Goal: Task Accomplishment & Management: Use online tool/utility

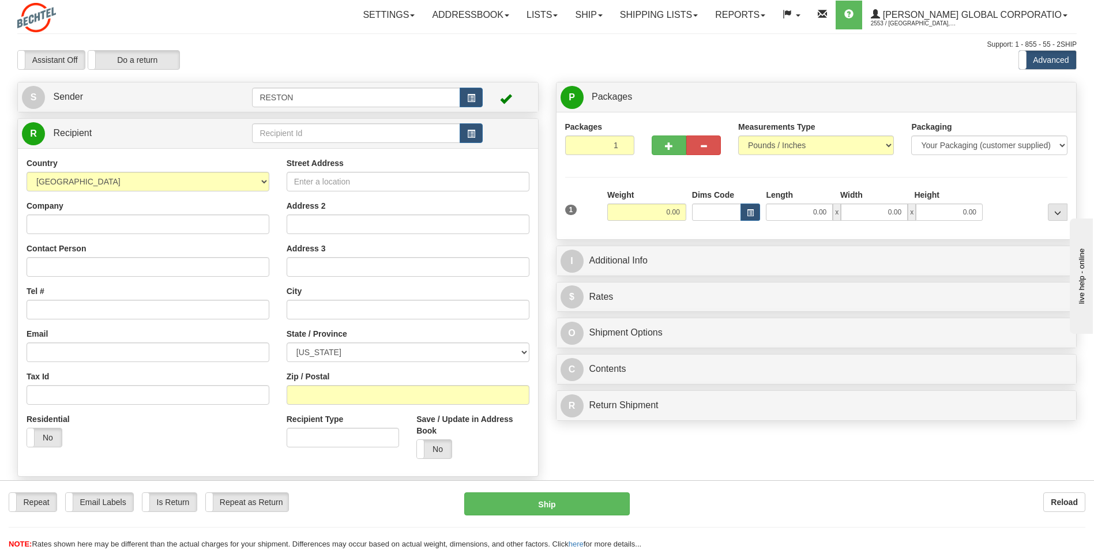
click at [110, 222] on input "Company" at bounding box center [148, 225] width 243 height 20
type input "Bechtel"
type input "Alan Parker"
type input "4259221606"
type input "3328 East Pinecrest Drive"
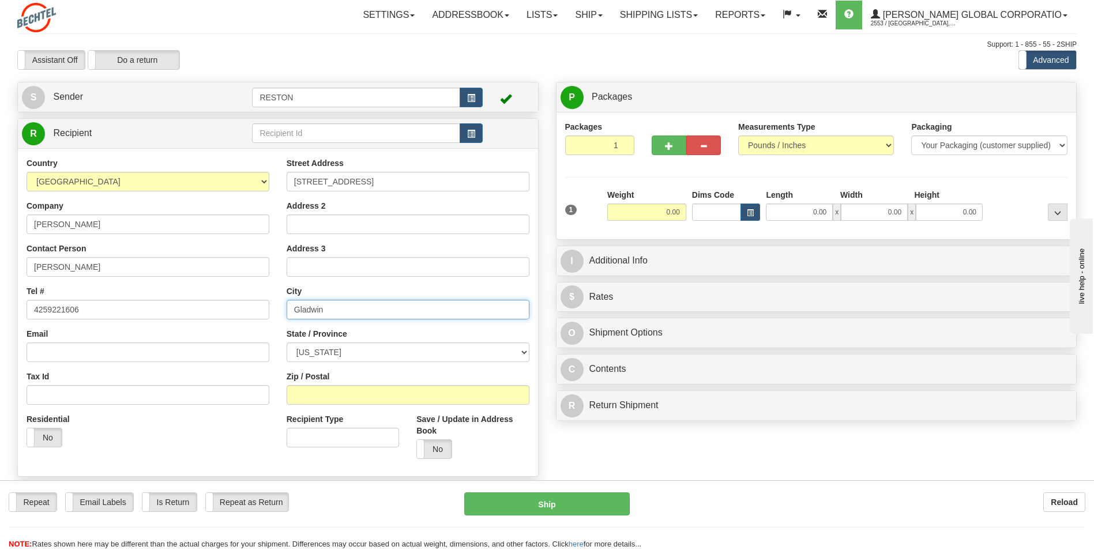
type input "Gladwin"
select select "MI"
type input "48624"
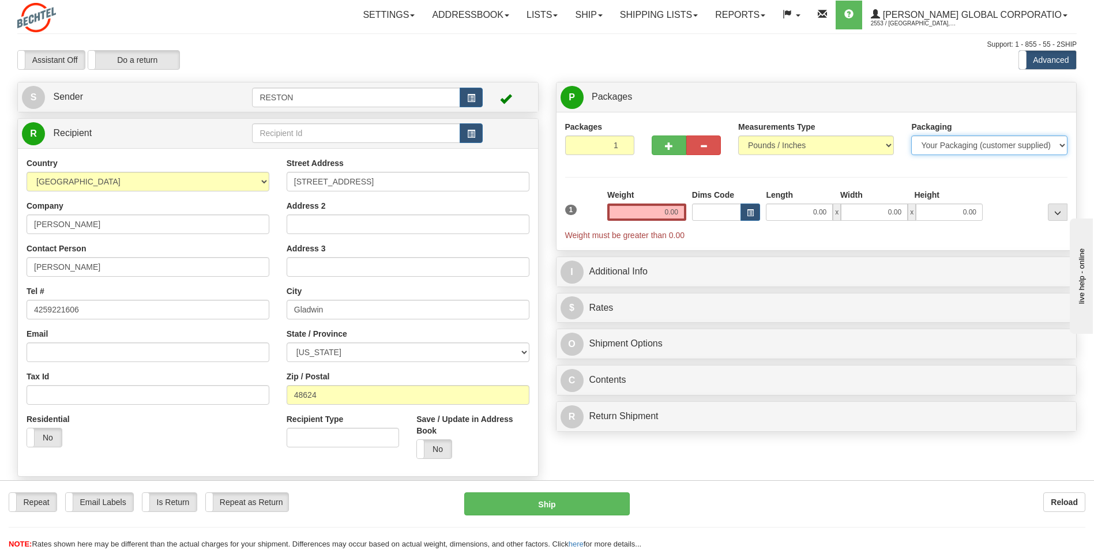
click at [929, 147] on select "Your Packaging (customer supplied) Envelope (carrier supplied) Pack (carrier su…" at bounding box center [990, 146] width 156 height 20
select select "3"
click at [912, 136] on select "Your Packaging (customer supplied) Envelope (carrier supplied) Pack (carrier su…" at bounding box center [990, 146] width 156 height 20
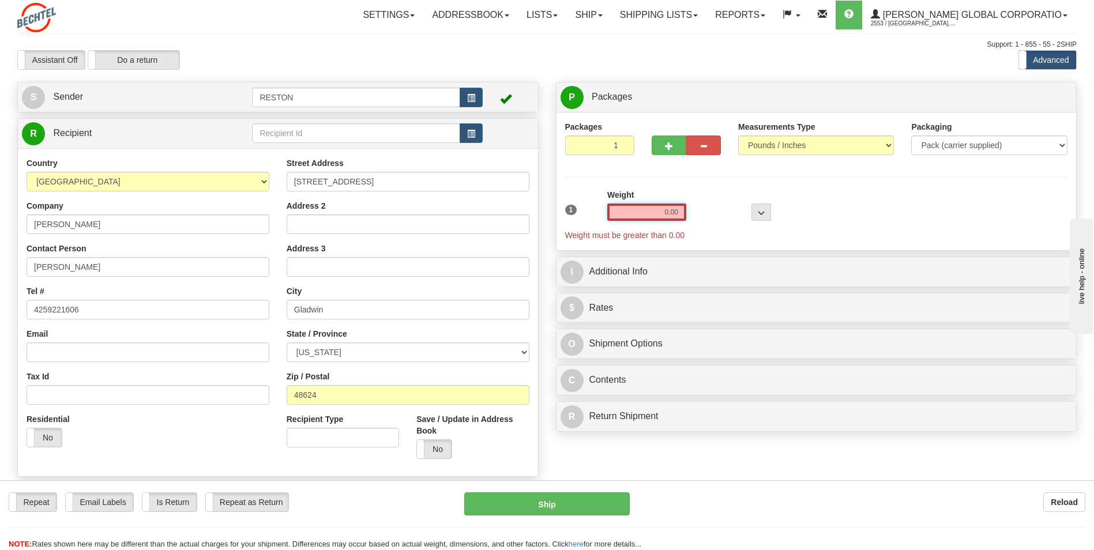
drag, startPoint x: 663, startPoint y: 208, endPoint x: 670, endPoint y: 208, distance: 6.9
click at [670, 208] on input "0.00" at bounding box center [646, 212] width 79 height 17
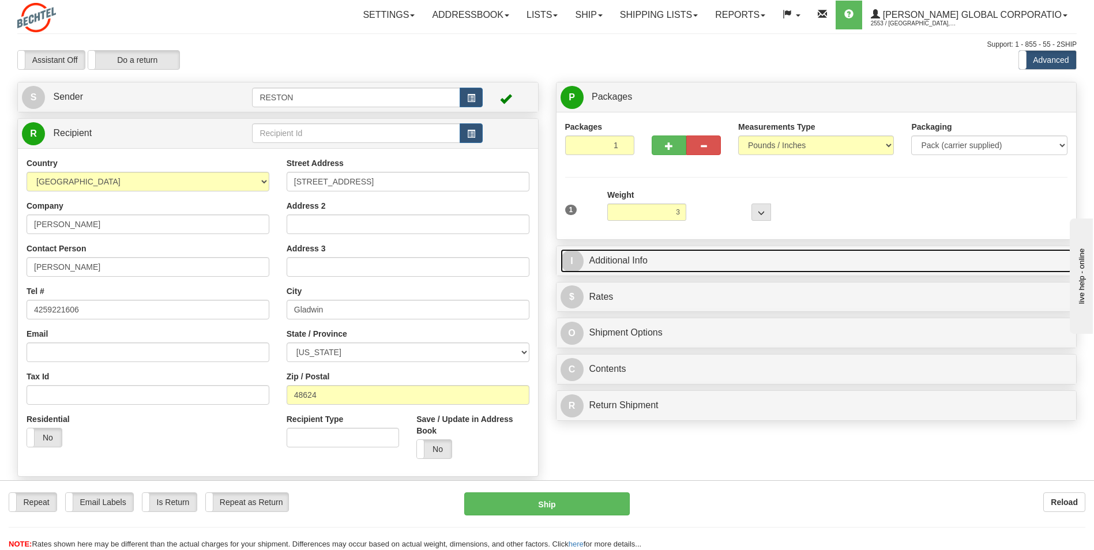
type input "3.00"
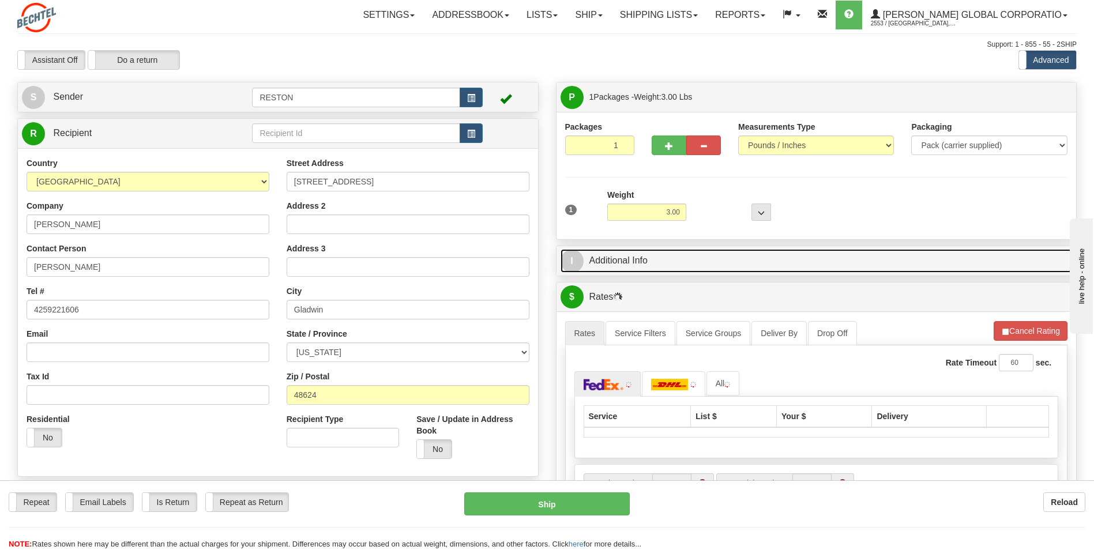
click at [684, 253] on link "I Additional Info" at bounding box center [817, 261] width 512 height 24
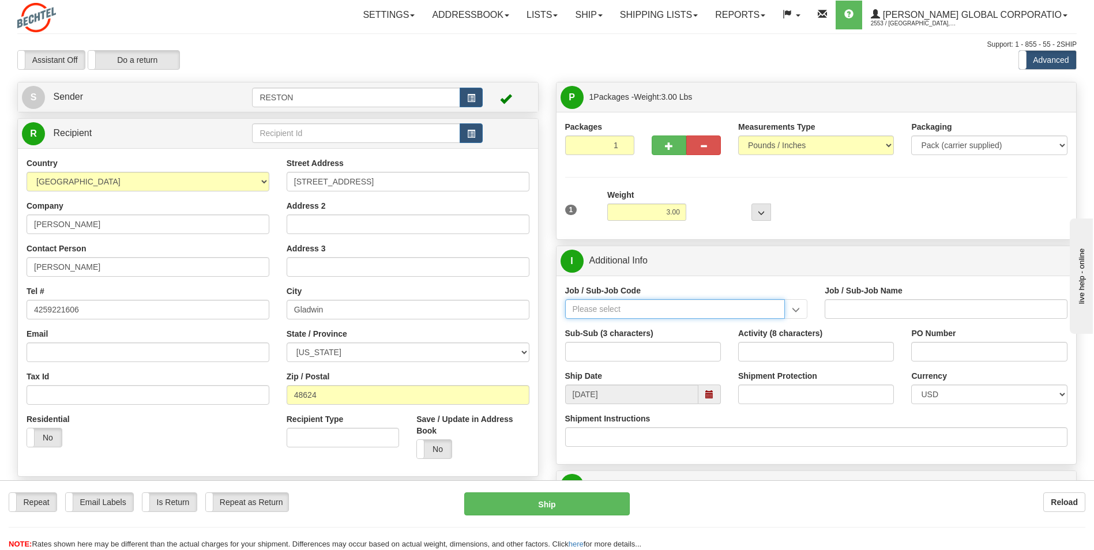
click at [610, 307] on input "Job / Sub-Job Code" at bounding box center [675, 309] width 220 height 20
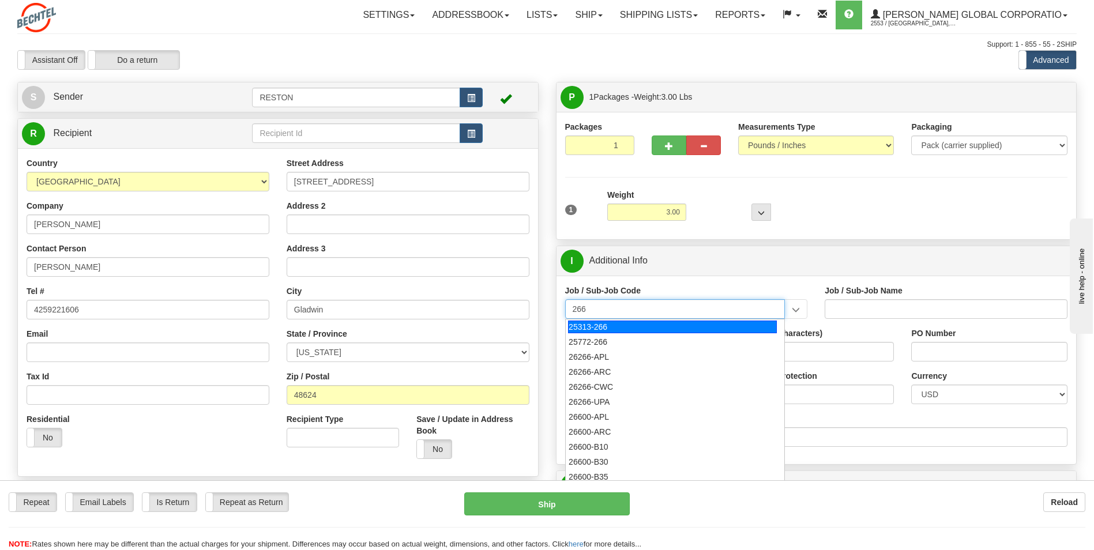
type input "266"
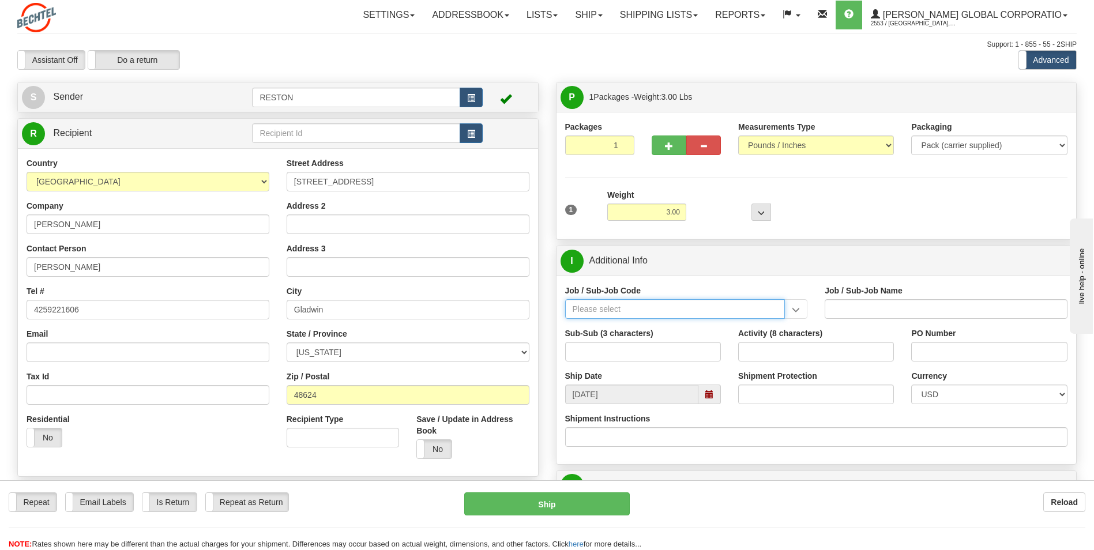
click at [640, 313] on input "Job / Sub-Job Code" at bounding box center [675, 309] width 220 height 20
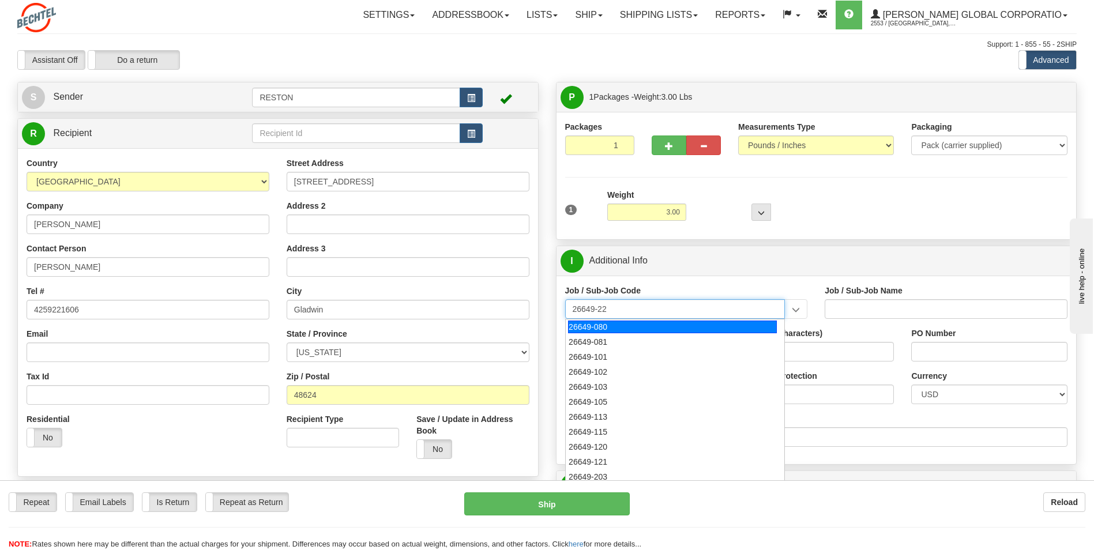
type input "26649-220"
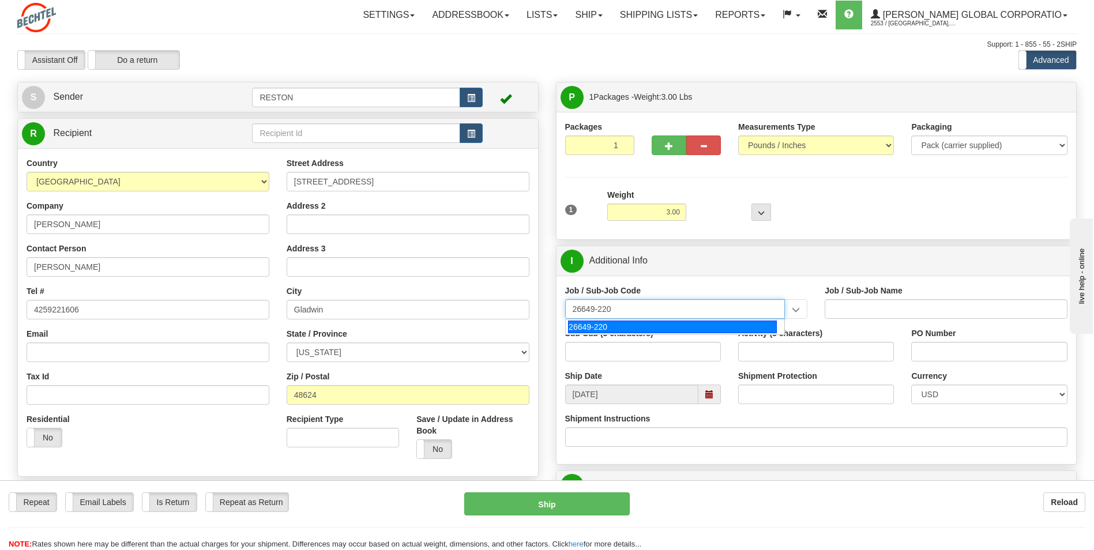
click at [672, 322] on div "26649-220" at bounding box center [672, 327] width 209 height 13
type input "ESCAPE SOLAR PROJECT - MANUAL LABOR"
type input "26649-220"
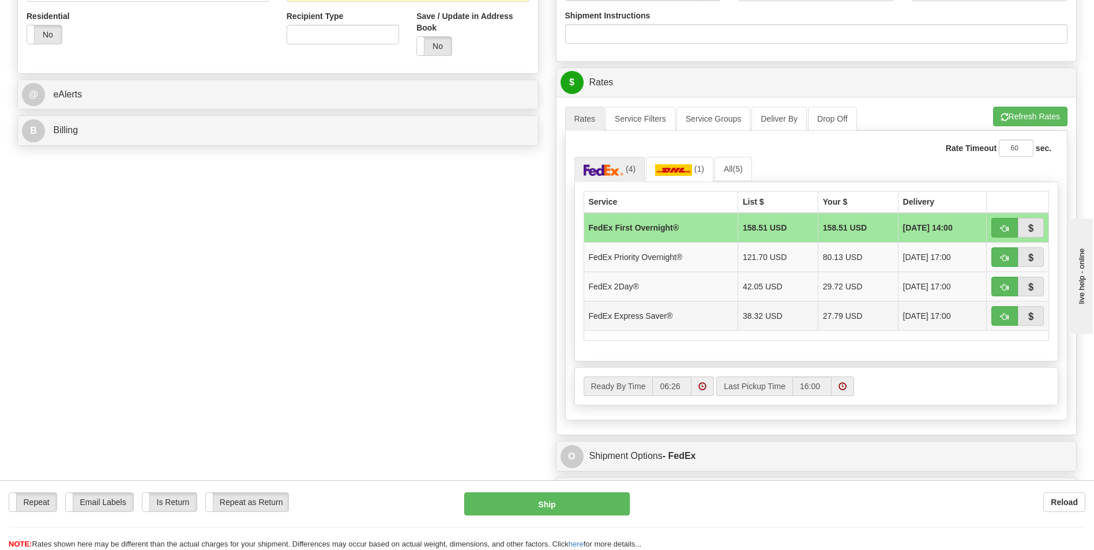
scroll to position [404, 0]
click at [758, 312] on td "38.32 USD" at bounding box center [778, 315] width 80 height 29
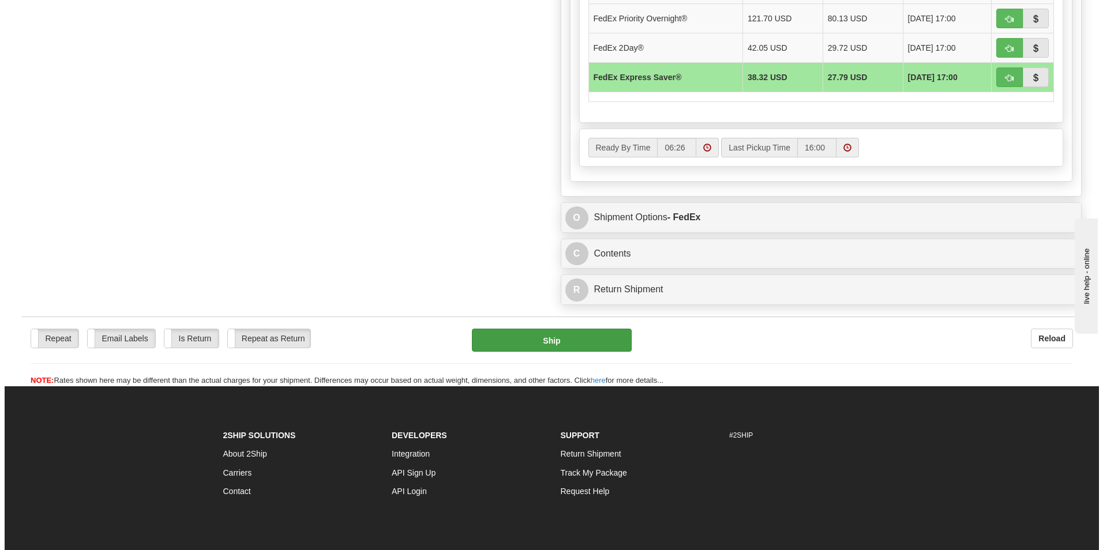
scroll to position [487, 0]
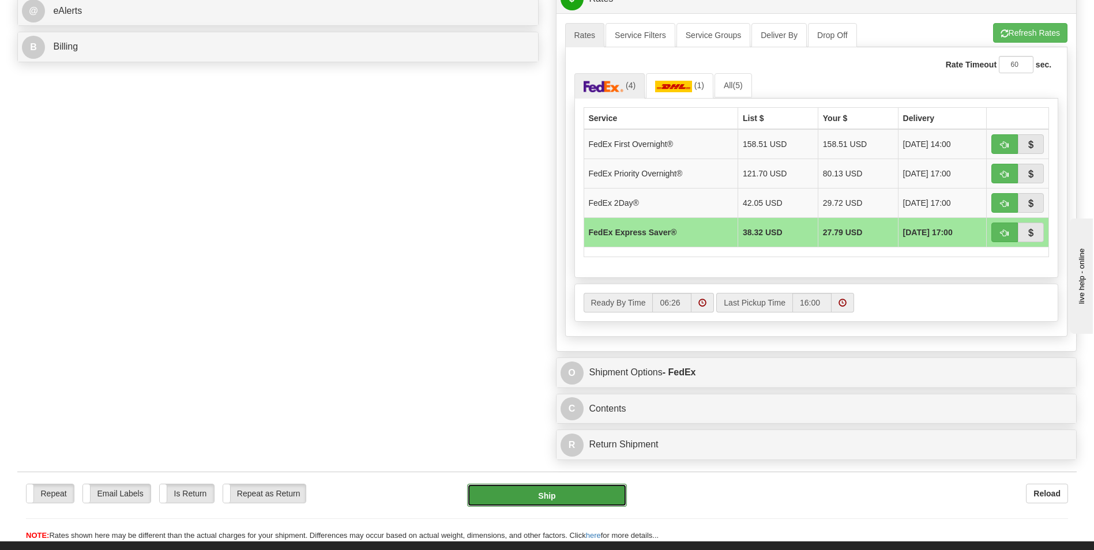
click at [541, 485] on button "Ship" at bounding box center [546, 495] width 159 height 23
type input "20"
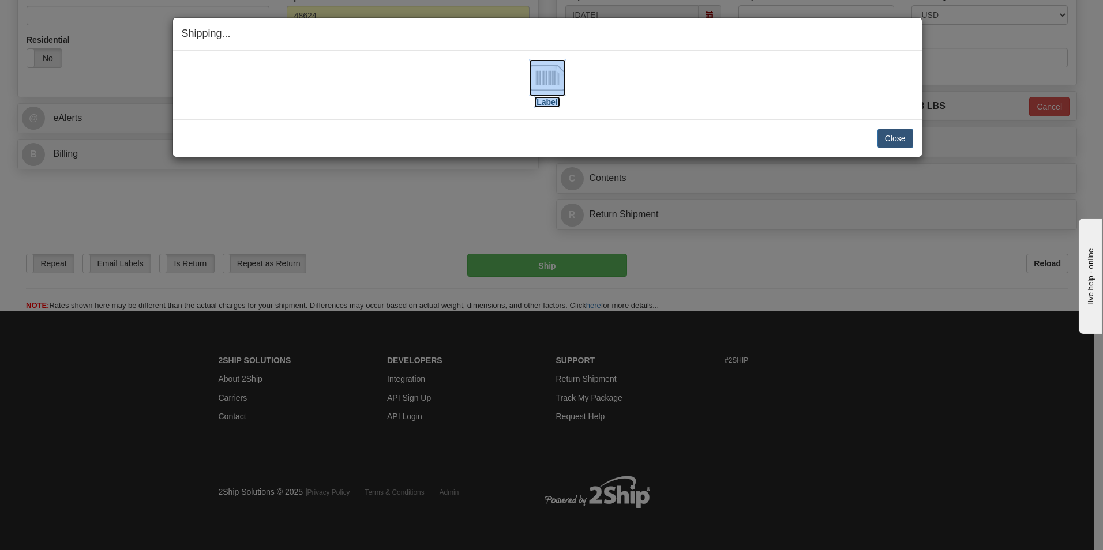
click at [546, 100] on label "[Label]" at bounding box center [547, 102] width 27 height 12
click at [551, 93] on img at bounding box center [547, 77] width 37 height 37
click at [902, 136] on button "Close" at bounding box center [895, 139] width 36 height 20
click at [888, 133] on button "Close" at bounding box center [895, 139] width 36 height 20
click at [895, 149] on div "Close Cancel Cancel Shipment and Quit Pickup Quit Pickup ONLY" at bounding box center [547, 137] width 749 height 37
